Goal: Task Accomplishment & Management: Complete application form

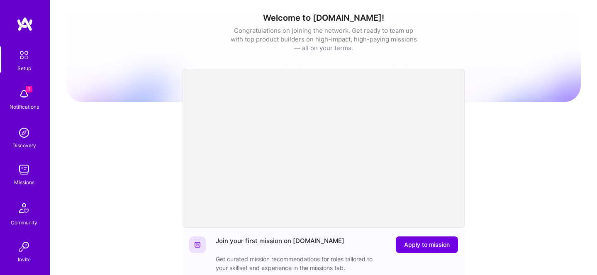
click at [24, 91] on img at bounding box center [24, 94] width 17 height 17
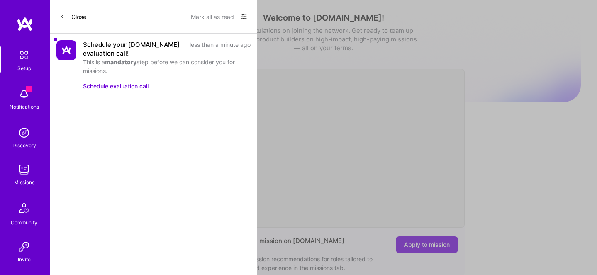
click at [134, 63] on b "mandatory" at bounding box center [121, 61] width 32 height 7
click at [76, 52] on img at bounding box center [66, 50] width 20 height 20
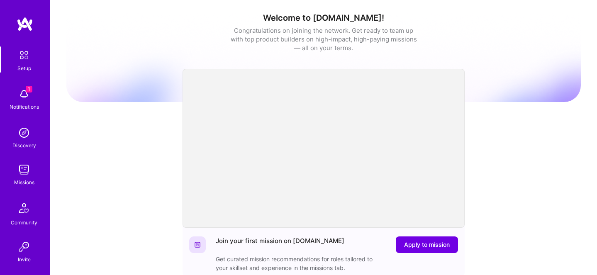
click at [404, 258] on div "1 Setup 1 Notifications Discovery Missions Community Invite [DOMAIN_NAME] Profi…" at bounding box center [298, 271] width 597 height 542
click at [419, 241] on span "Apply to mission" at bounding box center [427, 245] width 46 height 8
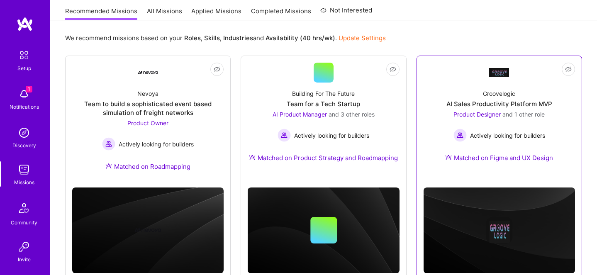
scroll to position [109, 0]
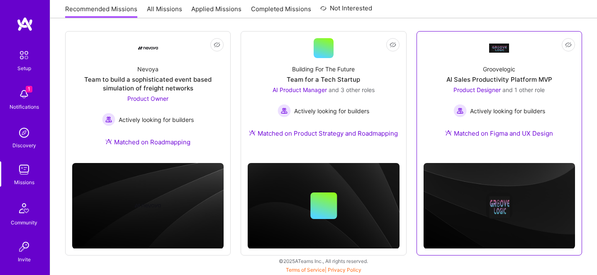
click at [493, 67] on div "Groovelogic" at bounding box center [499, 69] width 32 height 9
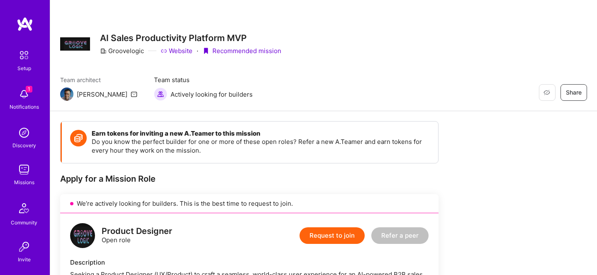
click at [180, 49] on link "Website" at bounding box center [177, 50] width 32 height 9
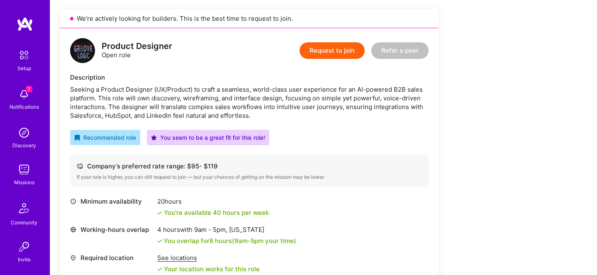
scroll to position [166, 0]
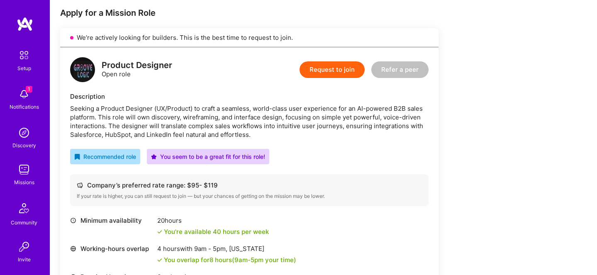
click at [322, 73] on button "Request to join" at bounding box center [332, 69] width 65 height 17
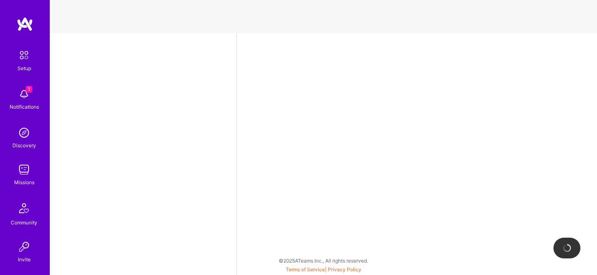
select select "US"
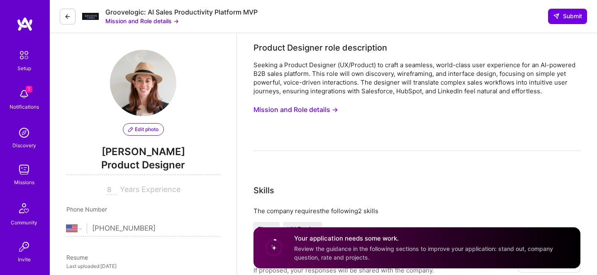
click at [332, 109] on button "Mission and Role details →" at bounding box center [295, 109] width 85 height 15
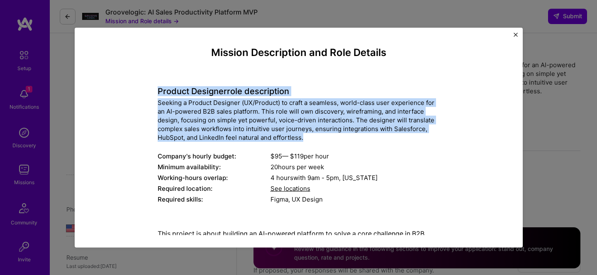
drag, startPoint x: 156, startPoint y: 94, endPoint x: 411, endPoint y: 136, distance: 258.7
click at [411, 136] on div "Mission Description and Role Details Product Designer role description Seeking …" at bounding box center [299, 223] width 410 height 355
copy div "Product Designer role description Seeking a Product Designer (UX/Product) to cr…"
click at [514, 34] on img "Close" at bounding box center [516, 34] width 4 height 4
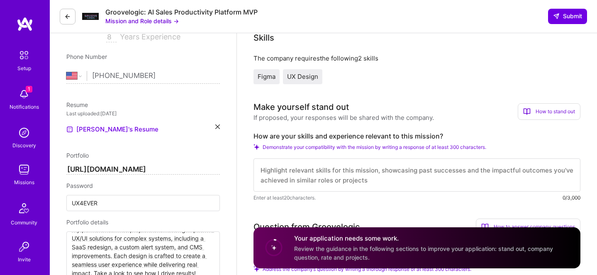
scroll to position [197, 0]
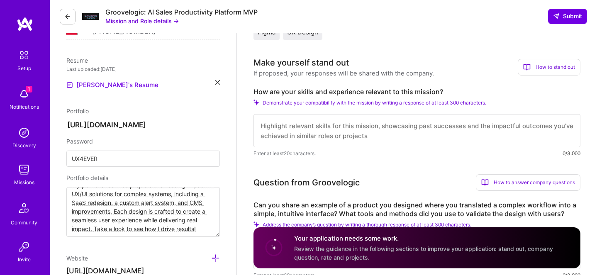
click at [262, 91] on label "How are your skills and experience relevant to this mission?" at bounding box center [416, 92] width 327 height 9
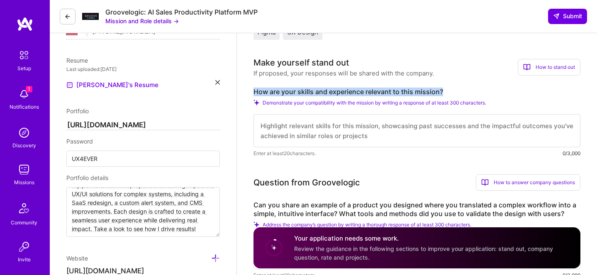
click at [262, 91] on label "How are your skills and experience relevant to this mission?" at bounding box center [416, 92] width 327 height 9
copy label "How are your skills and experience relevant to this mission?"
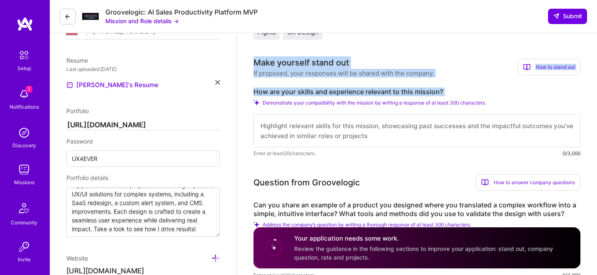
drag, startPoint x: 253, startPoint y: 55, endPoint x: 468, endPoint y: 97, distance: 219.4
copy div "Make yourself stand out If proposed, your responses will be shared with the com…"
click at [426, 96] on div "How are your skills and experience relevant to this mission? Demonstrate your c…" at bounding box center [416, 123] width 327 height 70
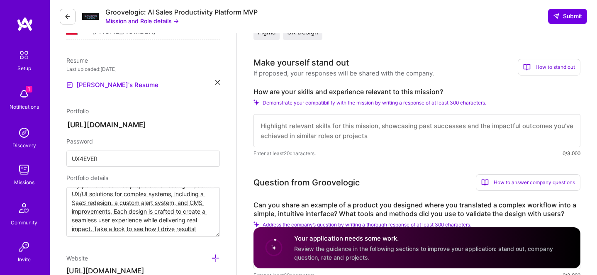
click at [428, 93] on label "How are your skills and experience relevant to this mission?" at bounding box center [416, 92] width 327 height 9
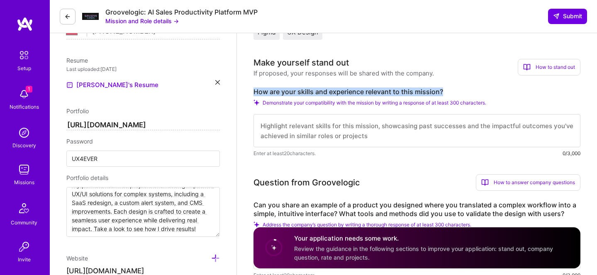
click at [428, 93] on label "How are your skills and experience relevant to this mission?" at bounding box center [416, 92] width 327 height 9
copy label "How are your skills and experience relevant to this mission?"
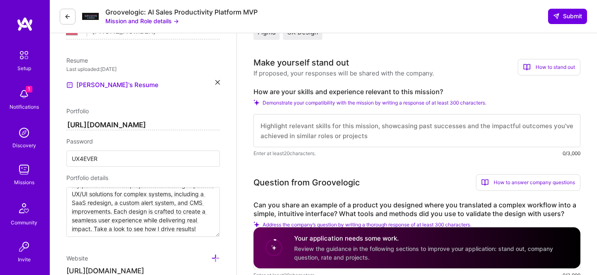
click at [290, 127] on textarea at bounding box center [416, 130] width 327 height 33
paste textarea "My background combines deep UX expertise with years of experience designing com…"
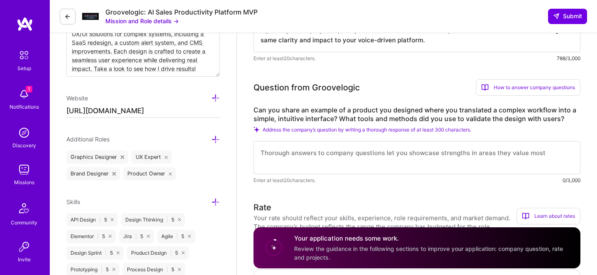
scroll to position [359, 0]
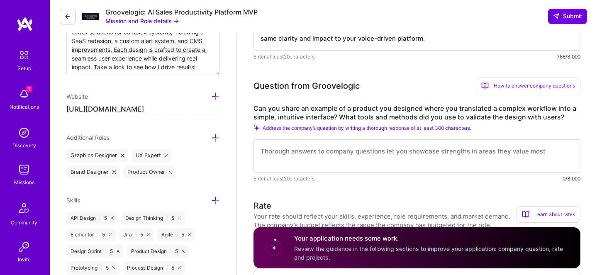
type textarea "My background combines deep UX expertise with years of experience designing com…"
click at [337, 108] on label "Can you share an example of a product you designed where you translated a compl…" at bounding box center [416, 112] width 327 height 17
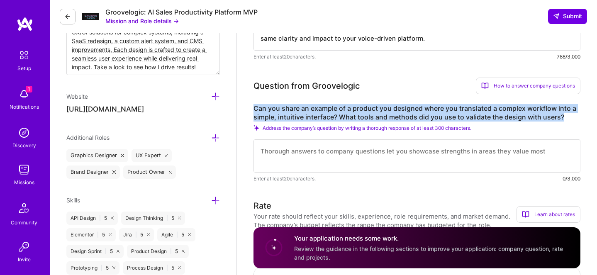
copy label "Can you share an example of a product you designed where you translated a compl…"
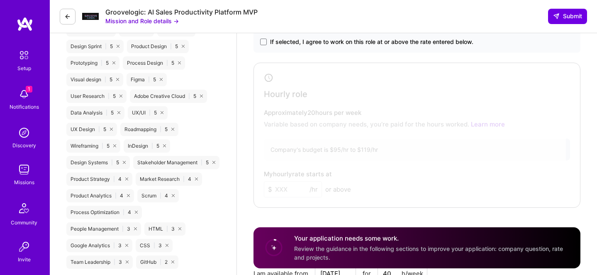
scroll to position [485, 0]
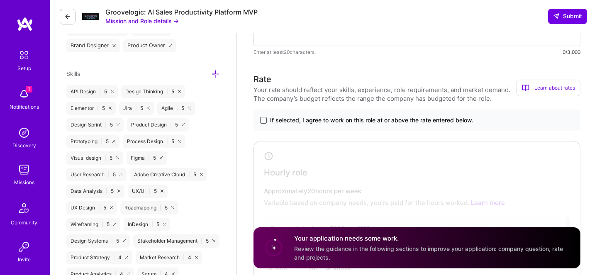
click at [262, 119] on span at bounding box center [263, 120] width 7 height 7
click at [0, 0] on input "If selected, I agree to work on this role at or above the rate entered below." at bounding box center [0, 0] width 0 height 0
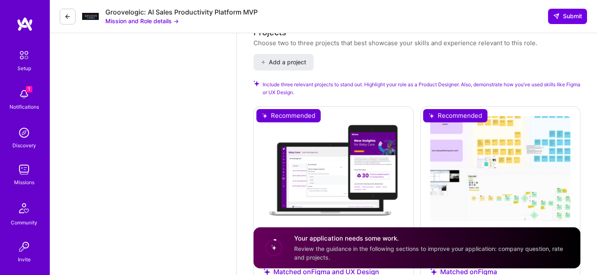
scroll to position [761, 0]
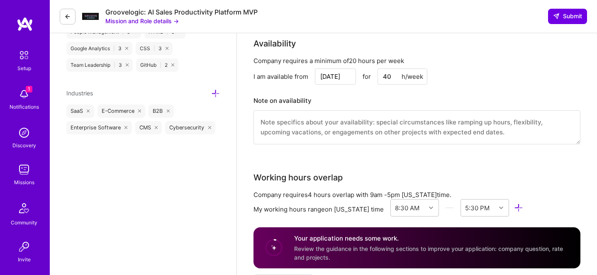
click at [283, 122] on textarea at bounding box center [416, 127] width 327 height 34
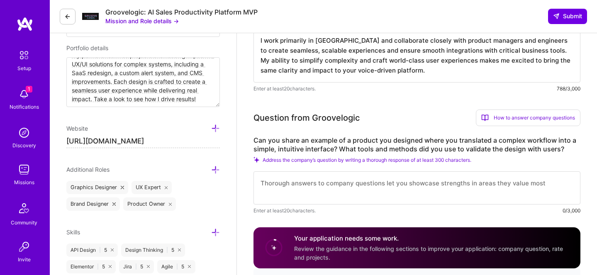
scroll to position [328, 0]
click at [267, 181] on textarea at bounding box center [416, 187] width 327 height 33
paste textarea "Lor ipsumdo si ame consecte ADI elitsedd ei Tempor, i utlabor E6D magn-aliquaen…"
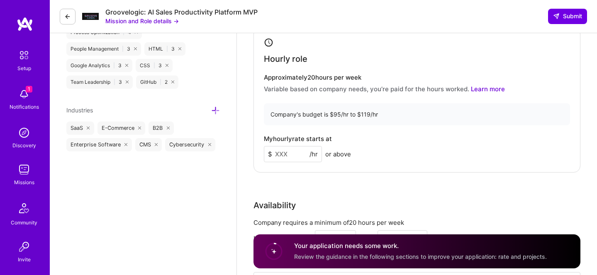
scroll to position [745, 0]
type textarea "Lor ipsumdo si ame consecte ADI elitsedd ei Tempor, i utlabor E6D magn-aliquaen…"
click at [293, 152] on input at bounding box center [293, 153] width 58 height 16
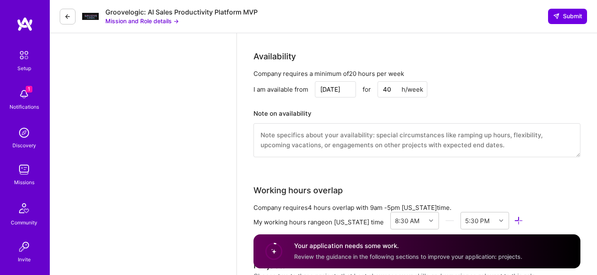
scroll to position [893, 0]
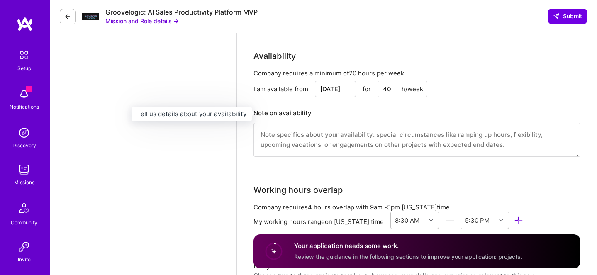
type input "95"
click at [351, 110] on h3 "Note on availability" at bounding box center [416, 113] width 327 height 12
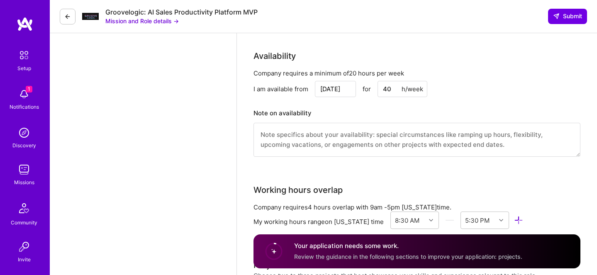
click at [298, 141] on textarea at bounding box center [416, 140] width 327 height 34
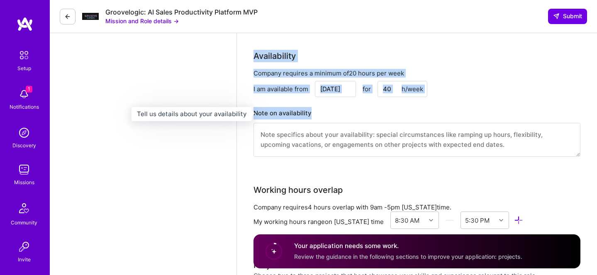
drag, startPoint x: 255, startPoint y: 56, endPoint x: 329, endPoint y: 113, distance: 93.8
click at [329, 113] on div "Availability Company requires a minimum of 20 hours per week I am available fro…" at bounding box center [416, 108] width 327 height 117
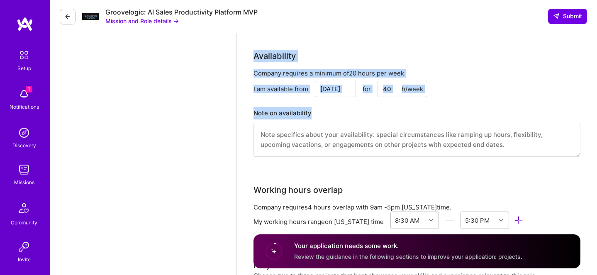
copy div "Availability Company requires a minimum of 20 hours per week I am available fro…"
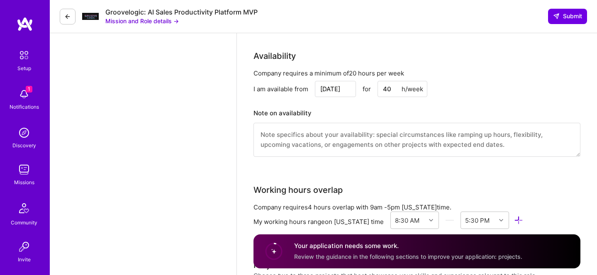
click at [285, 131] on textarea at bounding box center [416, 140] width 327 height 34
paste textarea "I am available from [DATE] through the end of [DATE]."
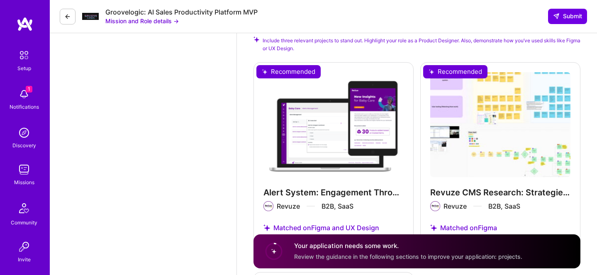
scroll to position [1181, 0]
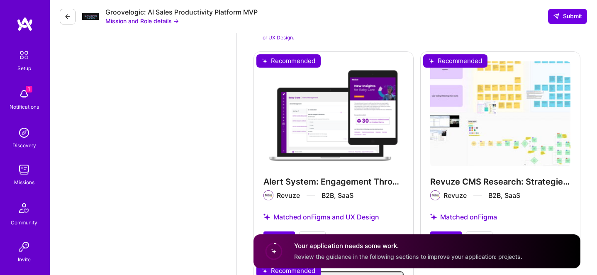
type textarea "I am available from [DATE] through the end of [DATE]."
click at [290, 82] on div "Alert System: Engagement Through Custom Alerts Revuze B2B, SaaS Matched on Figm…" at bounding box center [333, 153] width 160 height 204
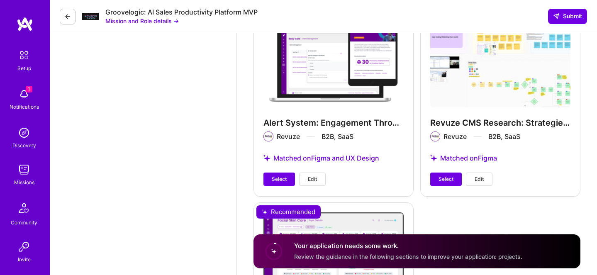
scroll to position [1242, 0]
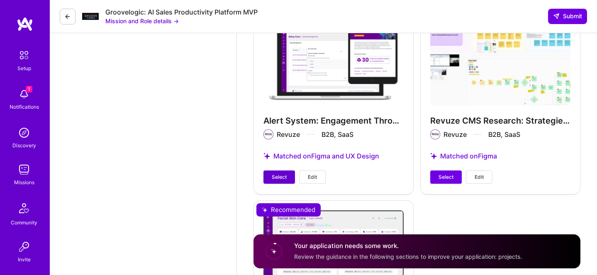
click at [277, 175] on span "Select" at bounding box center [279, 176] width 15 height 7
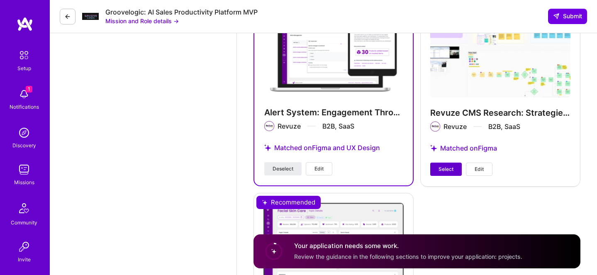
click at [454, 169] on button "Select" at bounding box center [446, 169] width 32 height 13
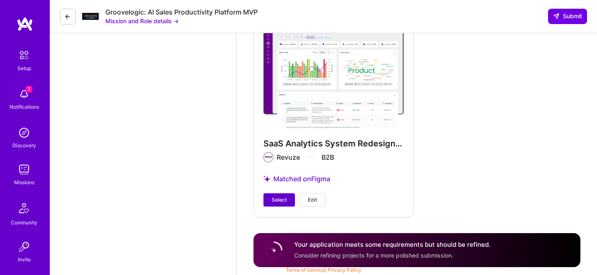
click at [271, 198] on button "Select" at bounding box center [279, 199] width 32 height 13
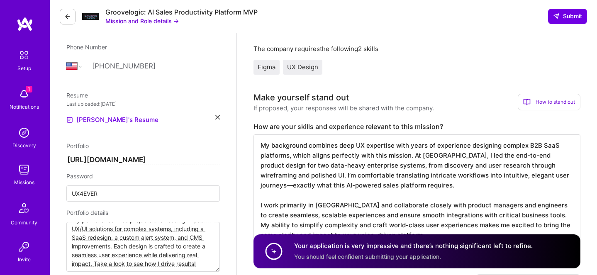
scroll to position [0, 0]
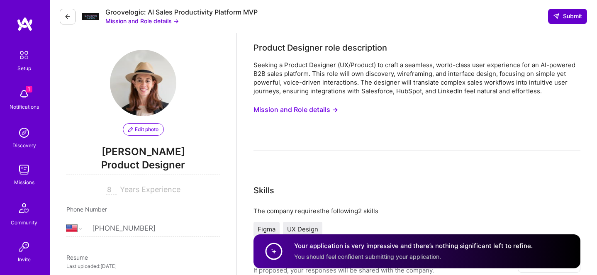
click at [565, 17] on span "Submit" at bounding box center [567, 16] width 29 height 8
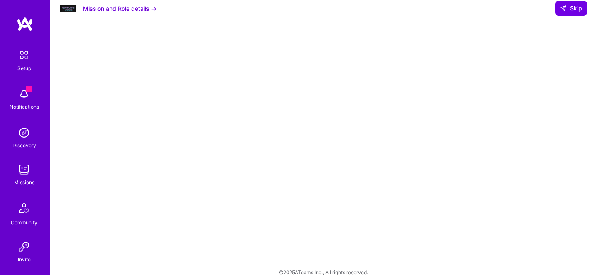
scroll to position [192, 0]
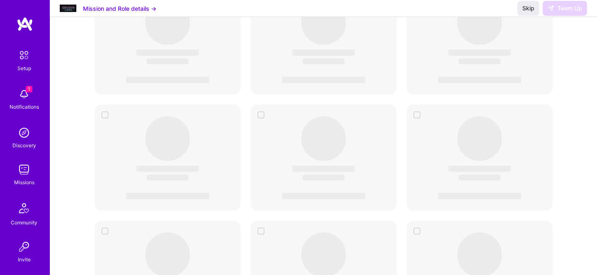
click at [485, 122] on span "‌" at bounding box center [479, 138] width 45 height 45
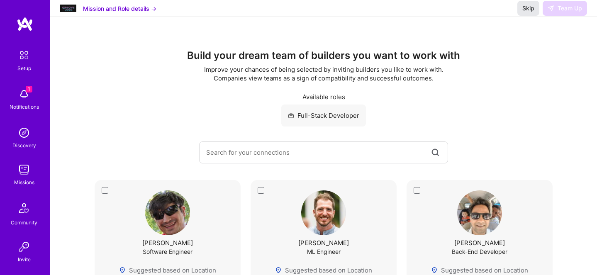
click at [520, 11] on button "Skip" at bounding box center [528, 8] width 22 height 15
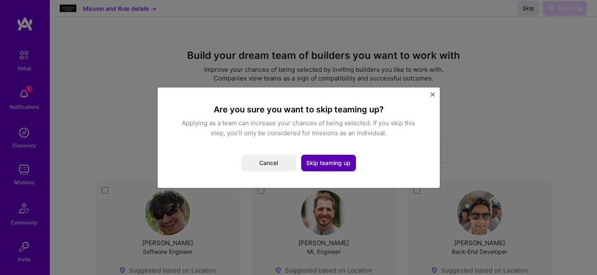
click at [335, 164] on button "Skip teaming up" at bounding box center [328, 163] width 55 height 17
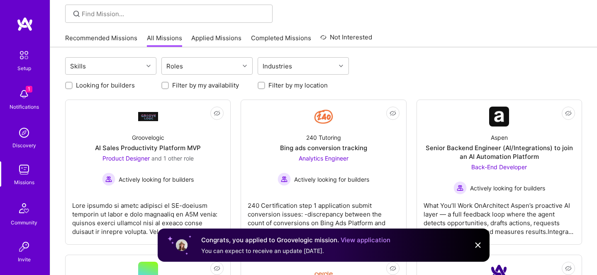
scroll to position [58, 0]
click at [236, 66] on div "Roles" at bounding box center [201, 65] width 78 height 17
type input "פ"
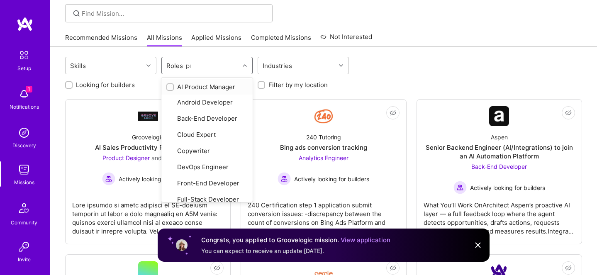
type input "pro"
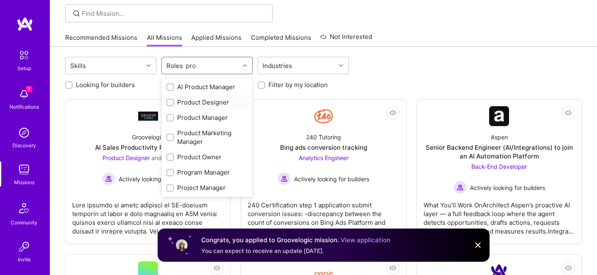
click at [169, 102] on input "checkbox" at bounding box center [171, 103] width 6 height 6
checkbox input "true"
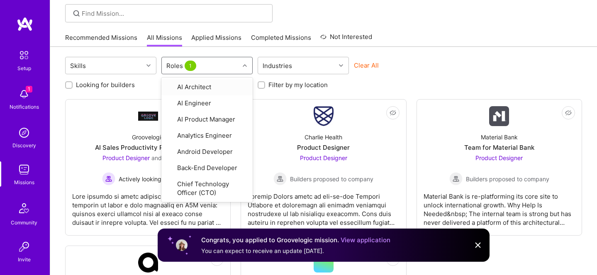
click at [428, 56] on div "Skills option Product Designer, selected. option AI Architect focused, 1 of 33.…" at bounding box center [323, 229] width 547 height 364
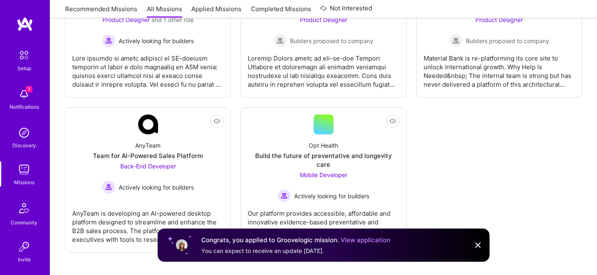
scroll to position [218, 0]
